Goal: Task Accomplishment & Management: Complete application form

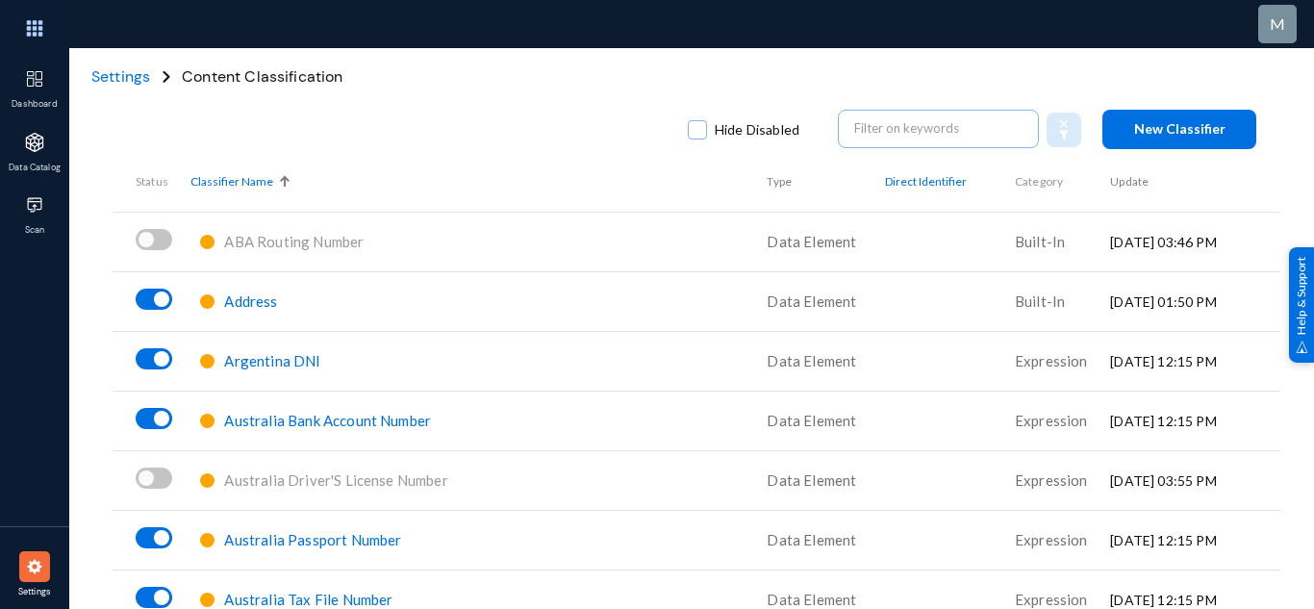
click at [1152, 130] on span "New Classifier" at bounding box center [1179, 128] width 91 height 16
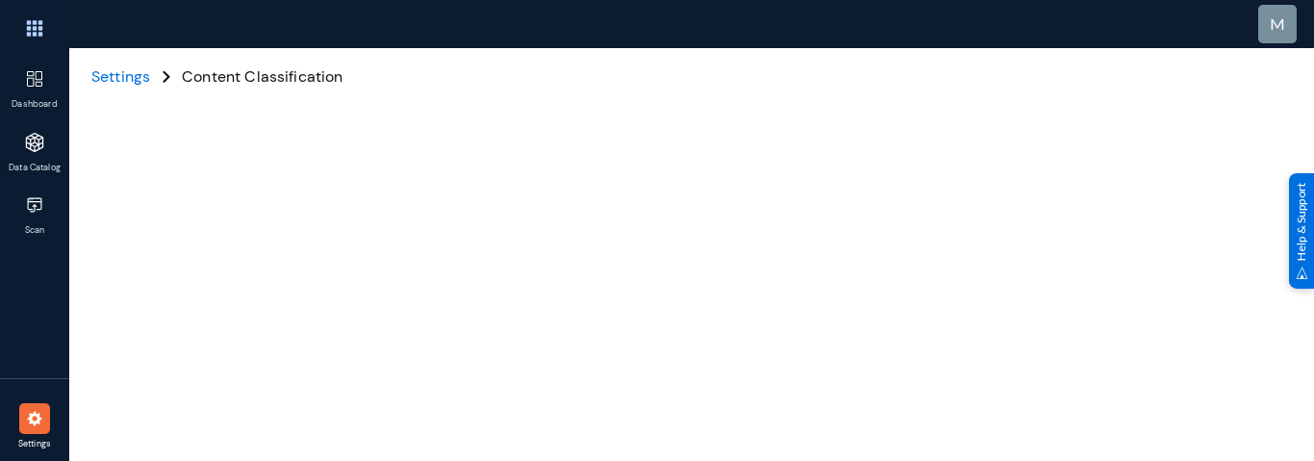
click at [1217, 316] on div at bounding box center [696, 336] width 1139 height 577
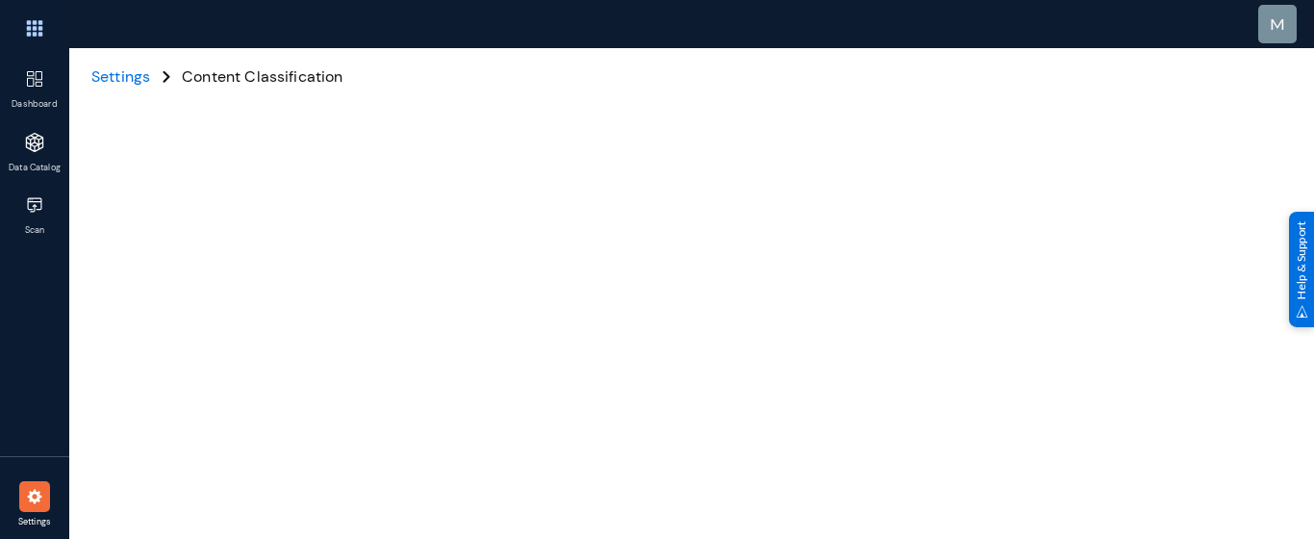
click at [125, 77] on span "Settings" at bounding box center [120, 76] width 59 height 20
click at [19, 490] on div at bounding box center [34, 496] width 31 height 31
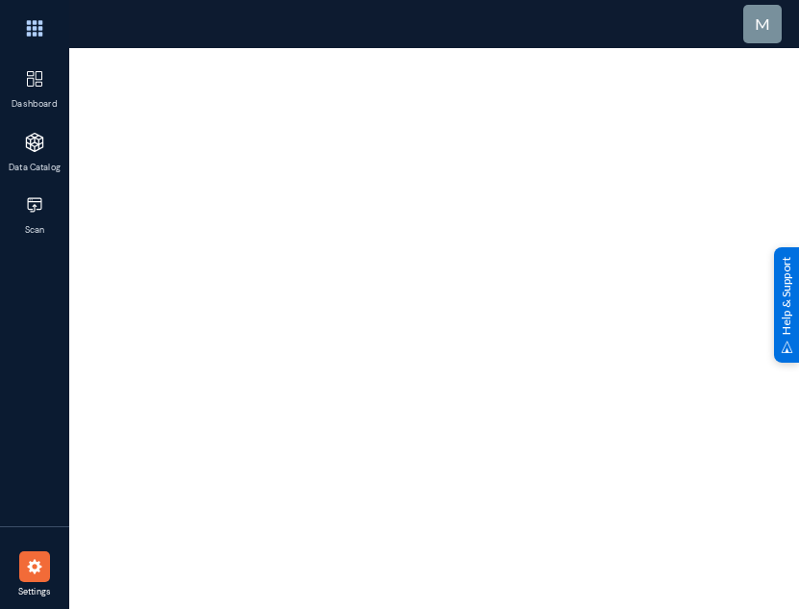
click at [47, 557] on div at bounding box center [34, 566] width 31 height 31
click at [37, 207] on img at bounding box center [34, 204] width 19 height 19
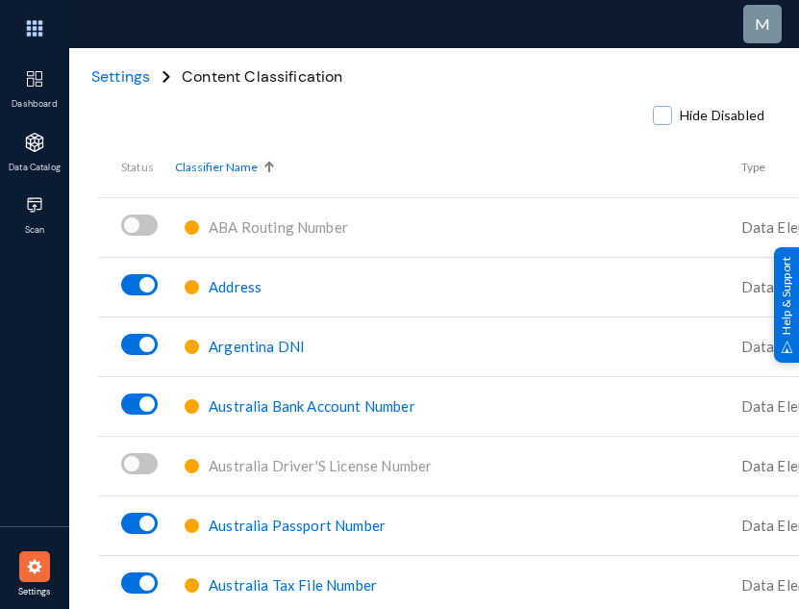
click at [616, 37] on div "m" at bounding box center [468, 24] width 799 height 48
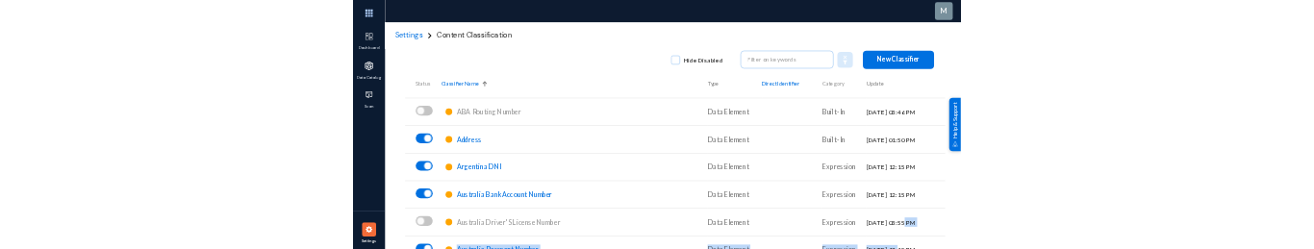
scroll to position [4, 0]
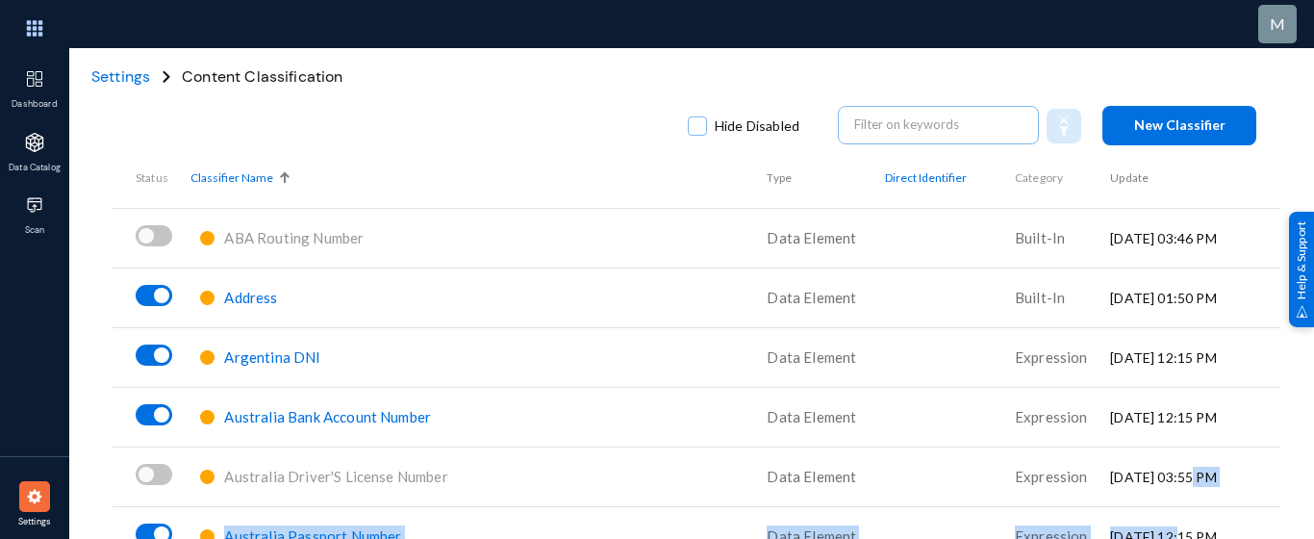
drag, startPoint x: 1120, startPoint y: 538, endPoint x: 1131, endPoint y: 476, distance: 62.4
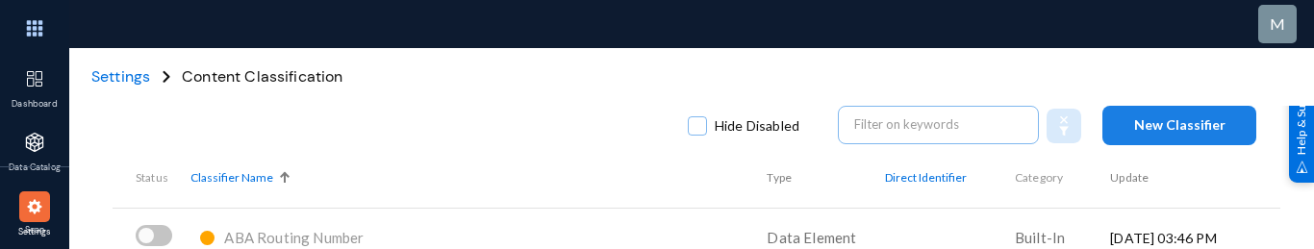
click at [798, 117] on span "New Classifier" at bounding box center [1179, 124] width 91 height 16
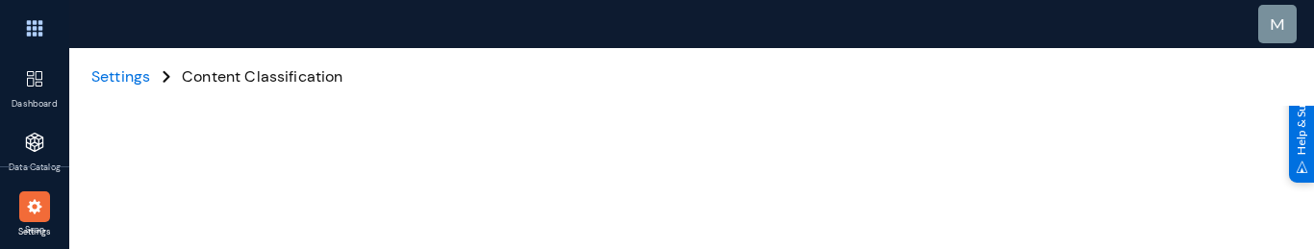
click at [124, 79] on span "Settings" at bounding box center [120, 76] width 59 height 20
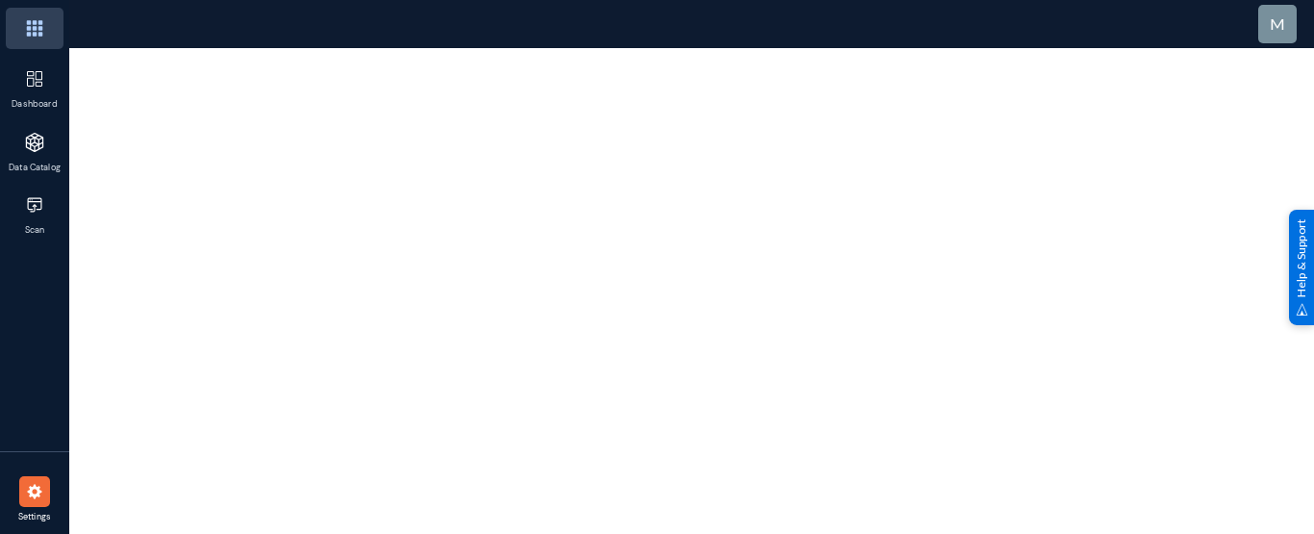
click at [42, 20] on img at bounding box center [35, 28] width 58 height 41
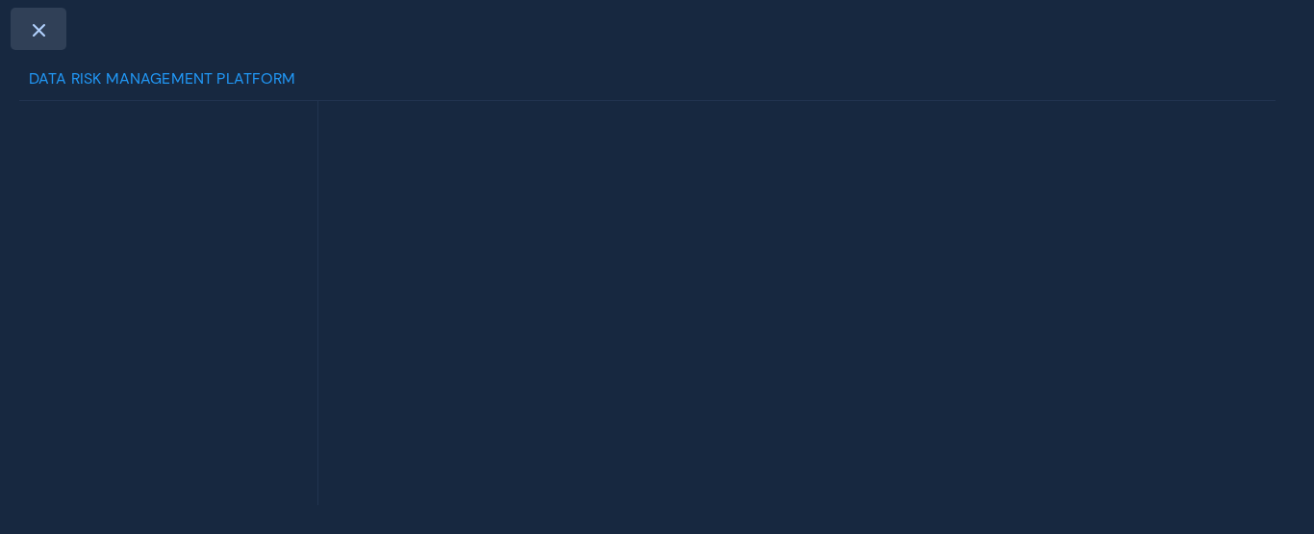
click at [33, 27] on span at bounding box center [38, 29] width 17 height 15
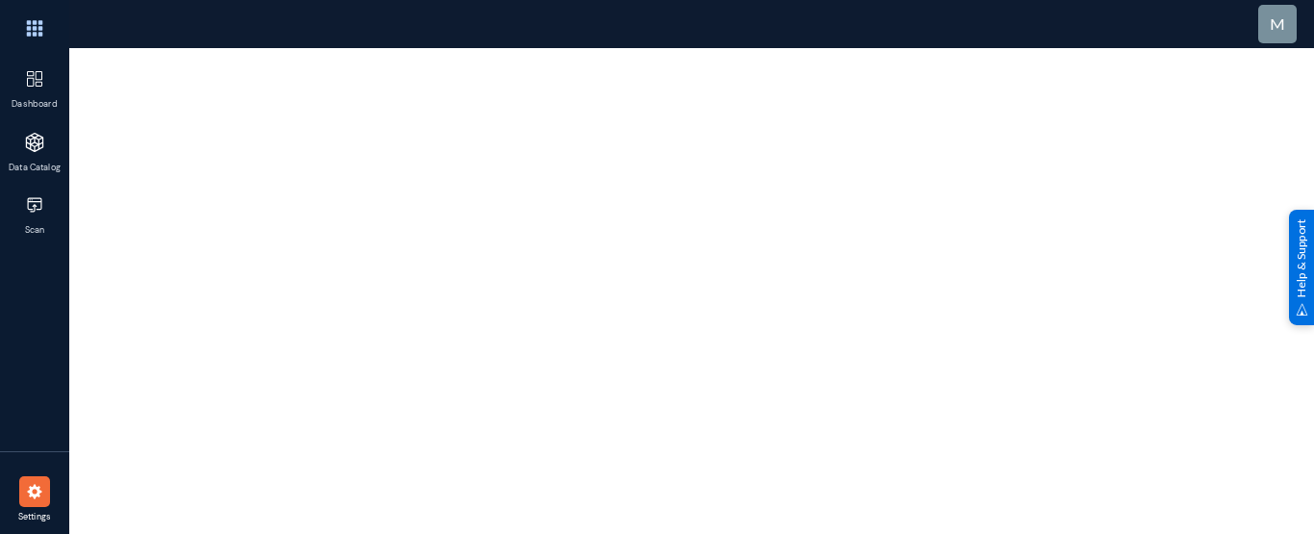
click at [24, 485] on div at bounding box center [34, 491] width 31 height 31
click at [44, 36] on img at bounding box center [35, 28] width 58 height 41
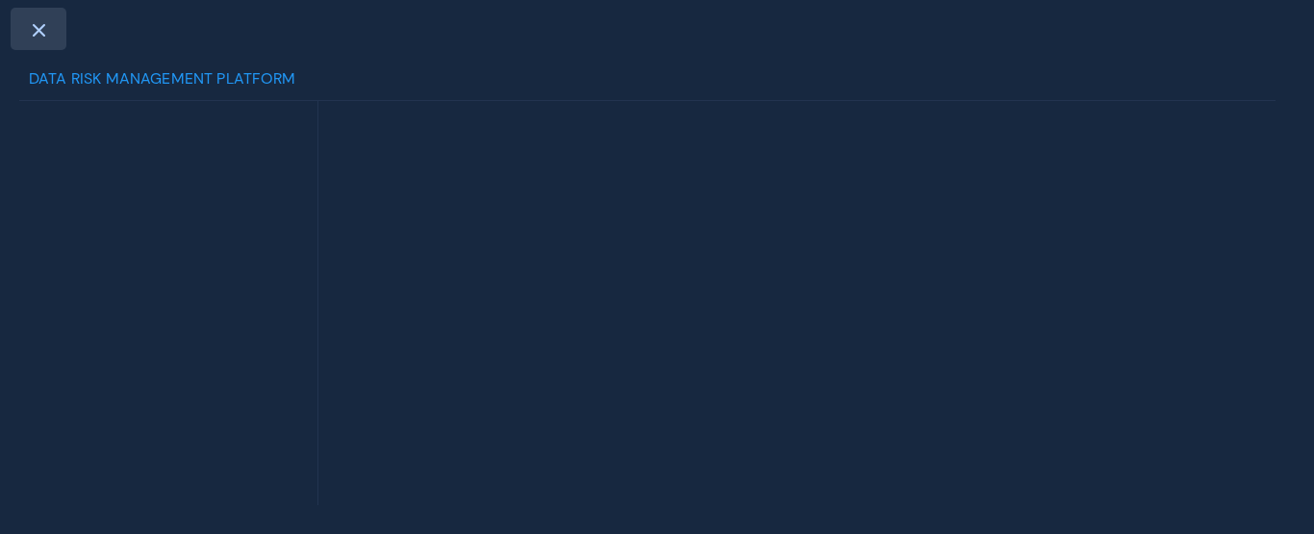
click at [38, 27] on span at bounding box center [38, 29] width 17 height 15
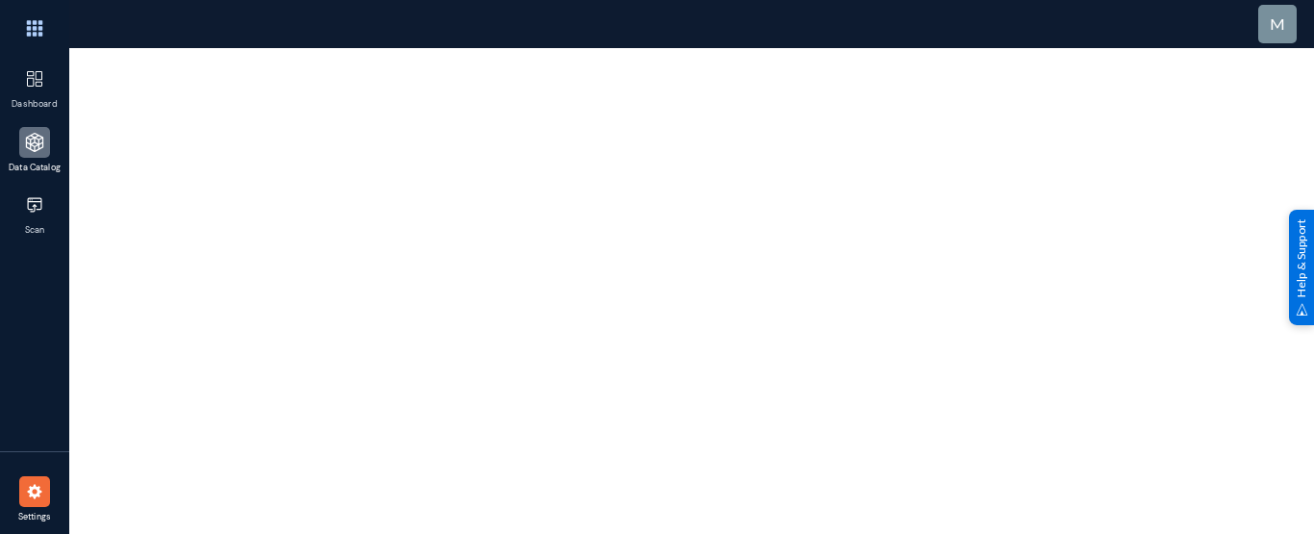
click at [33, 144] on img at bounding box center [34, 142] width 19 height 19
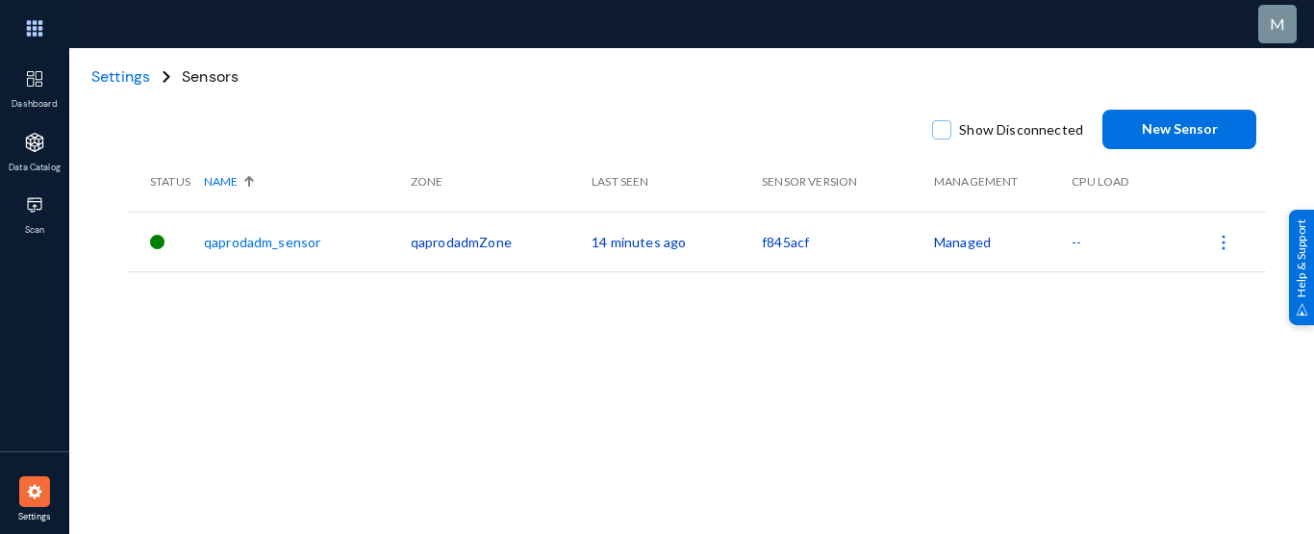
click at [38, 490] on img at bounding box center [34, 491] width 19 height 19
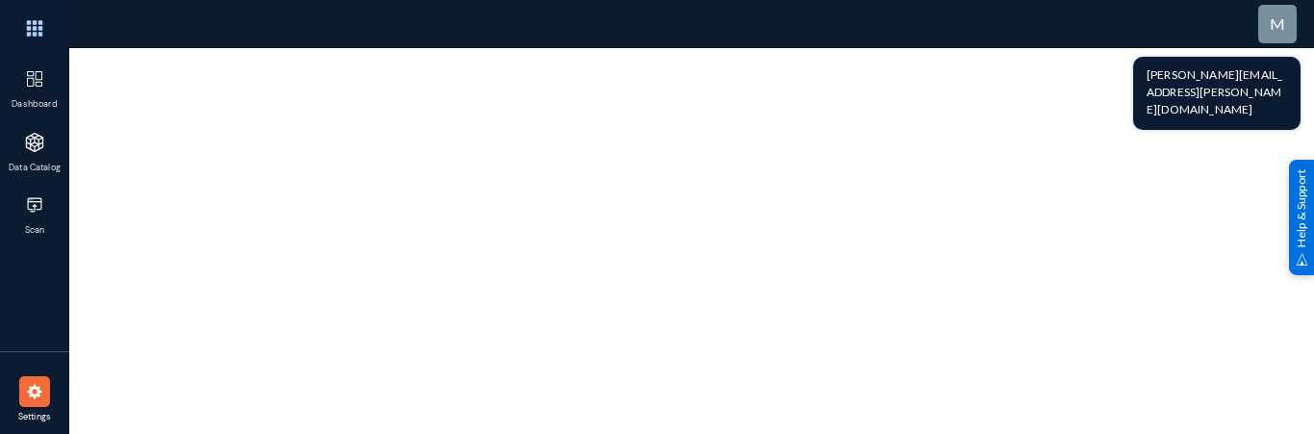
click at [1275, 25] on span "m" at bounding box center [1276, 23] width 15 height 18
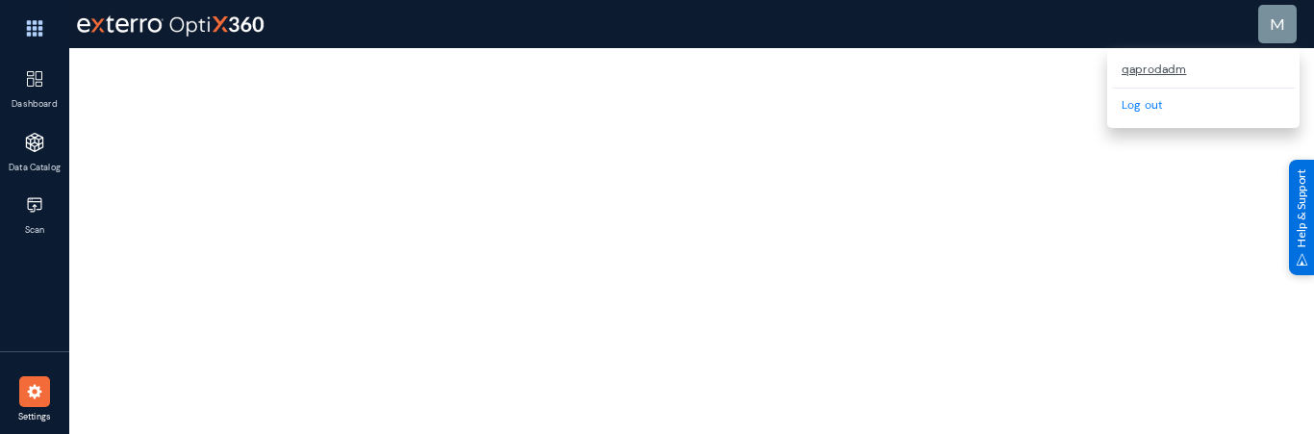
click at [1143, 96] on div "Log out" at bounding box center [1203, 105] width 183 height 34
click at [1143, 107] on link "Log out" at bounding box center [1141, 104] width 41 height 15
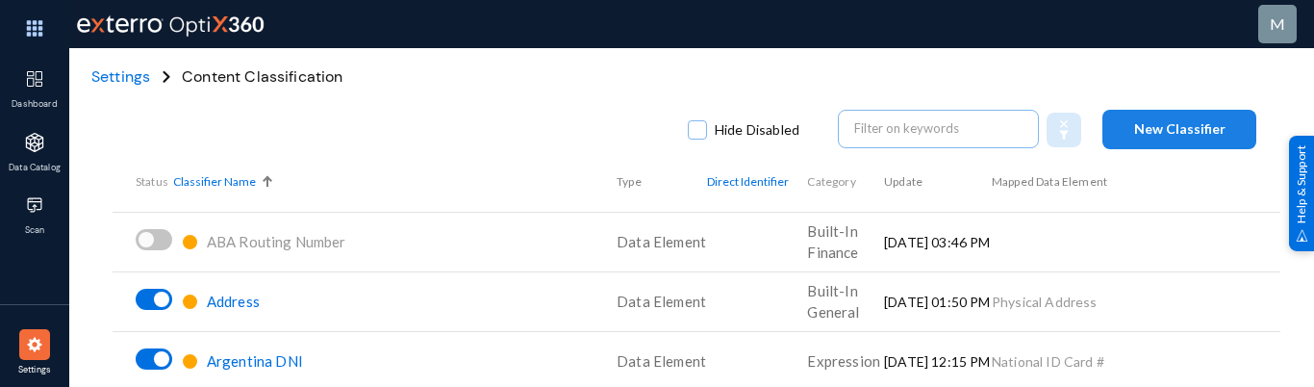
click at [1176, 127] on span "New Classifier" at bounding box center [1179, 128] width 91 height 16
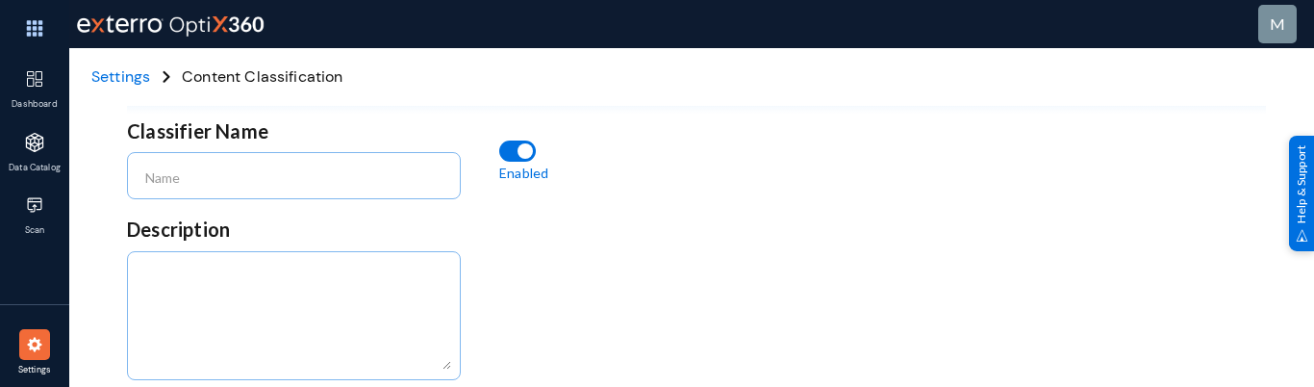
scroll to position [16, 0]
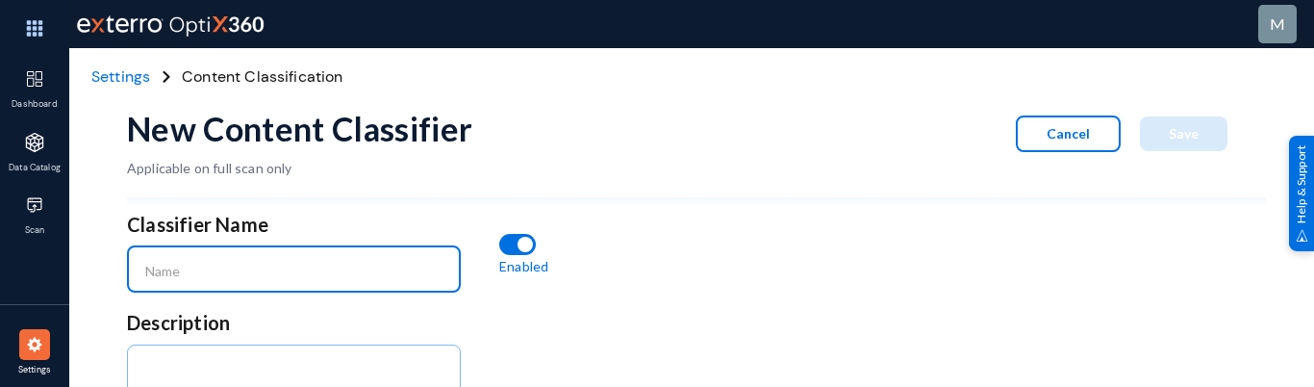
click at [306, 266] on input at bounding box center [298, 271] width 306 height 17
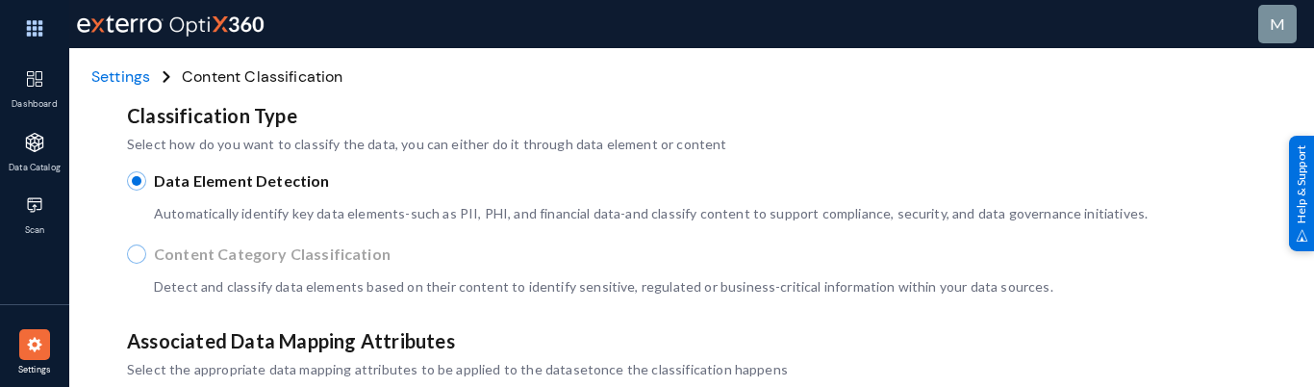
scroll to position [416, 0]
type input "check 10/10"
drag, startPoint x: 139, startPoint y: 253, endPoint x: 255, endPoint y: 250, distance: 115.4
click at [255, 250] on label "Content Category Classification" at bounding box center [696, 252] width 1139 height 23
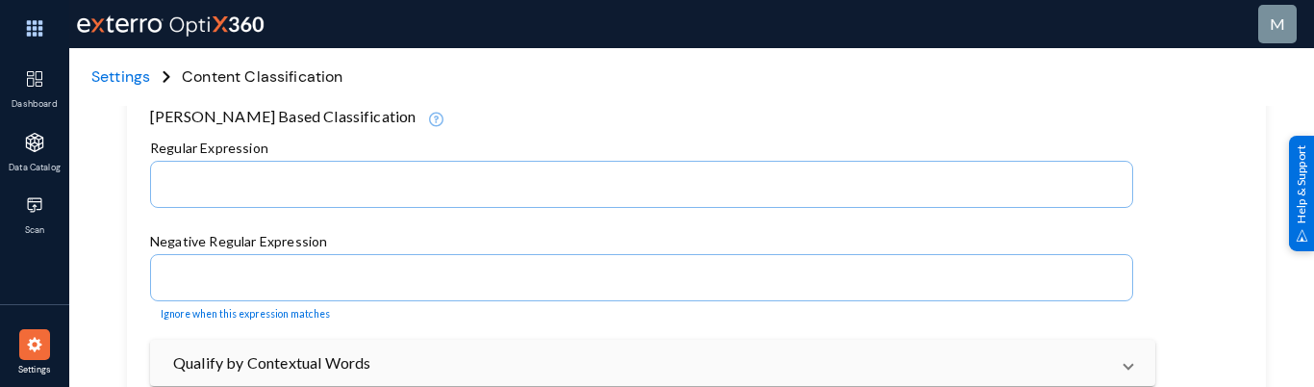
scroll to position [948, 0]
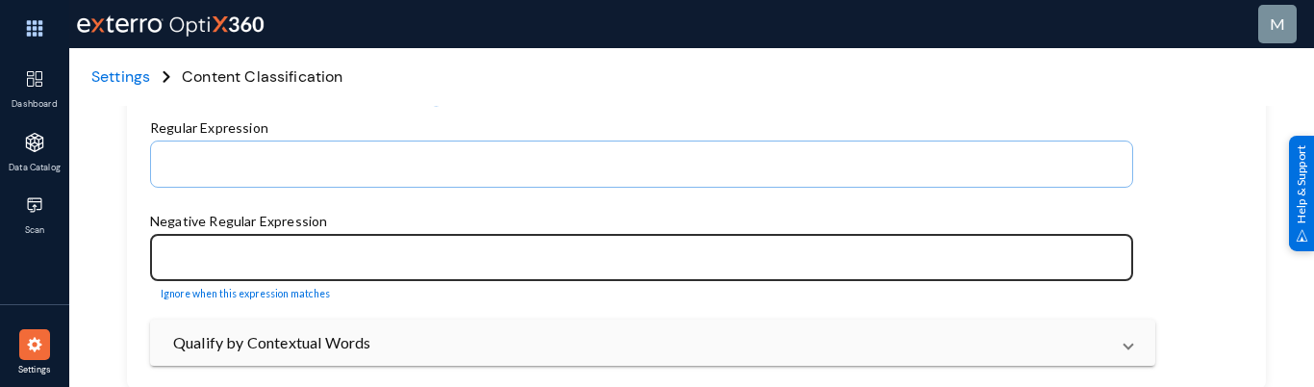
click at [291, 252] on input at bounding box center [645, 259] width 955 height 17
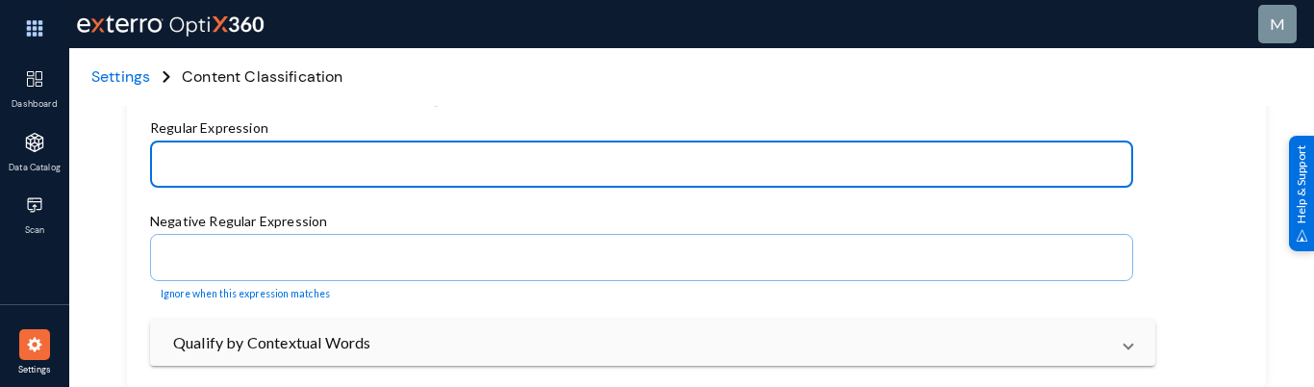
click at [265, 163] on input at bounding box center [645, 166] width 955 height 17
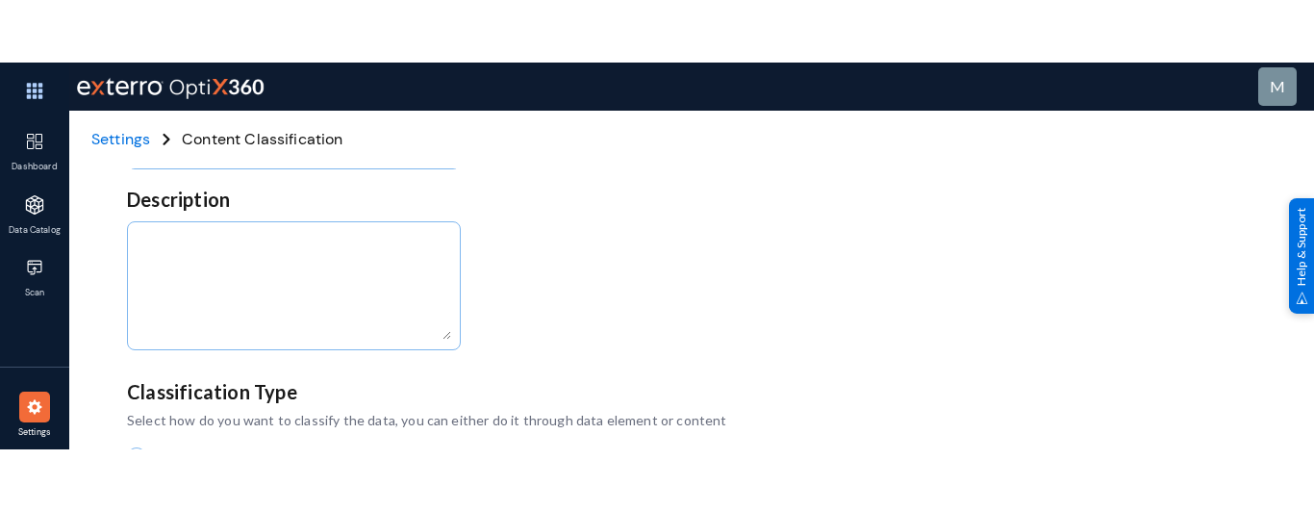
scroll to position [0, 0]
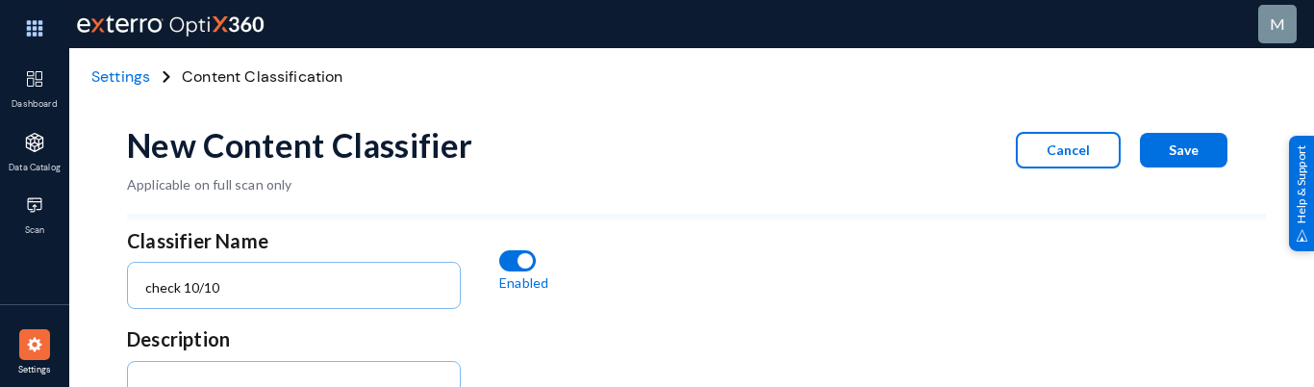
type input "//*"
click at [1181, 145] on span "Save" at bounding box center [1183, 149] width 30 height 16
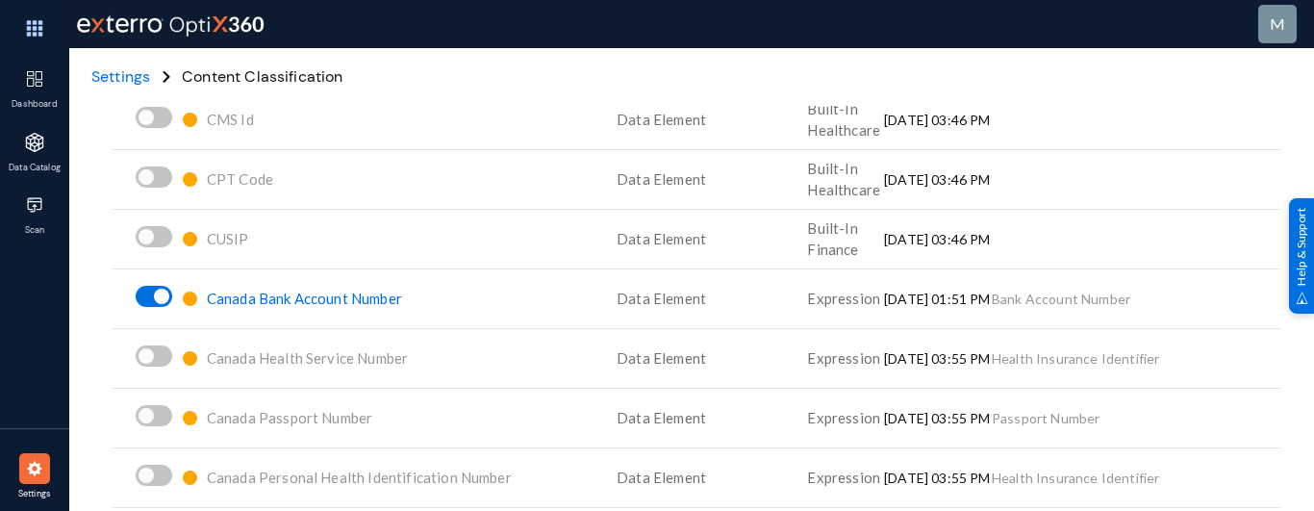
scroll to position [1449, 0]
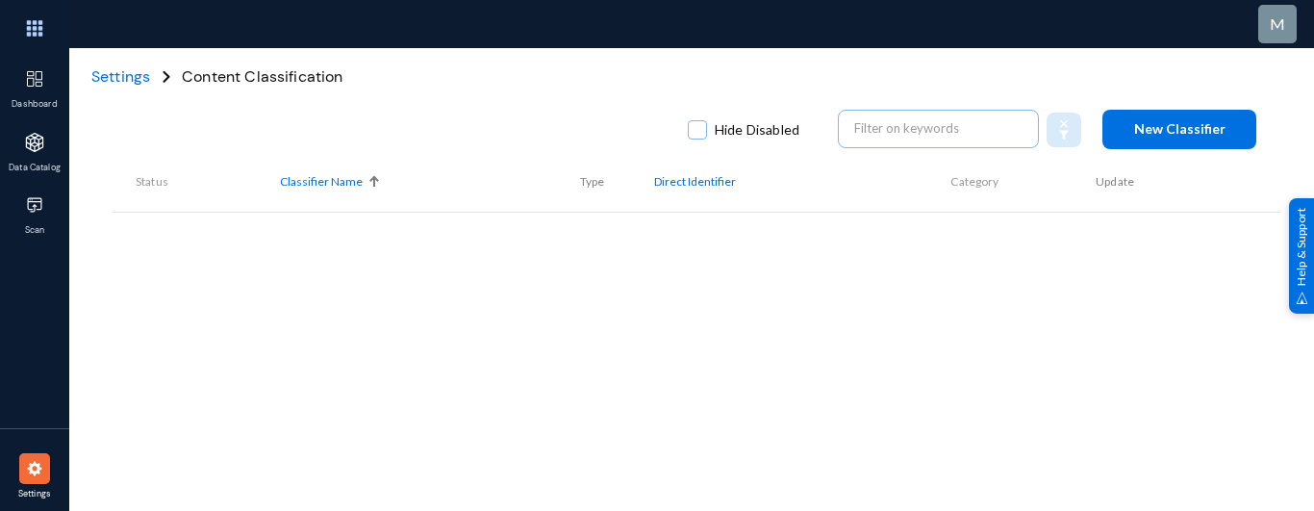
click at [514, 336] on div "Hide Disabled New Classifier Status Classifier Name Type Direct Identifier Cate…" at bounding box center [696, 336] width 1139 height 577
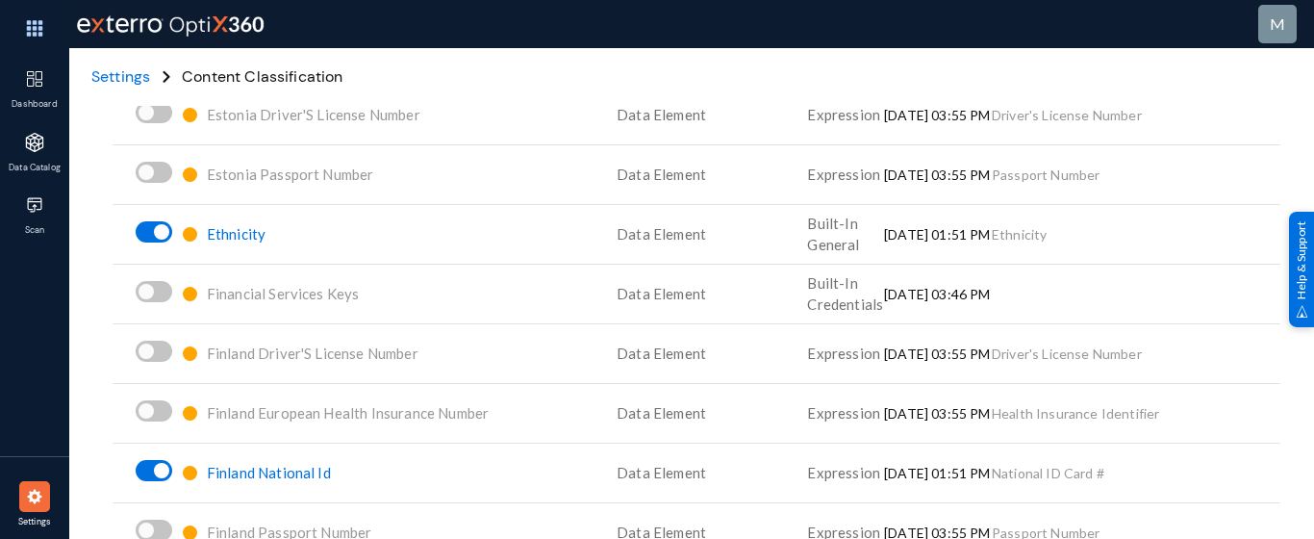
scroll to position [3228, 0]
click at [254, 470] on span "Finland National Id" at bounding box center [269, 471] width 124 height 17
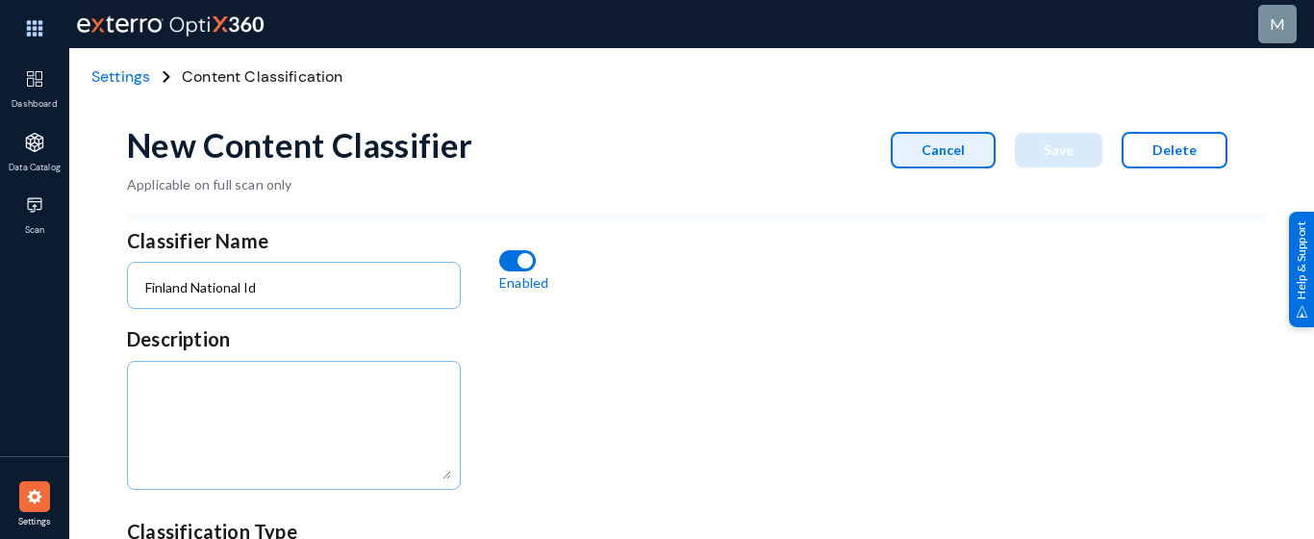
click at [926, 138] on button "Cancel" at bounding box center [942, 150] width 105 height 37
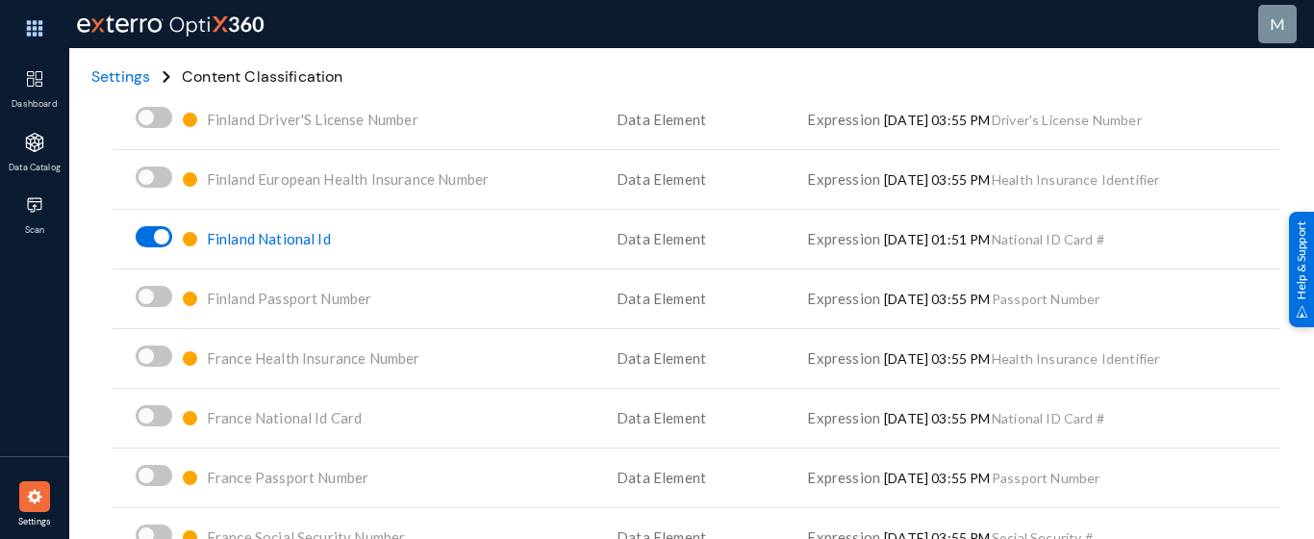
scroll to position [3148, 0]
